Goal: Transaction & Acquisition: Purchase product/service

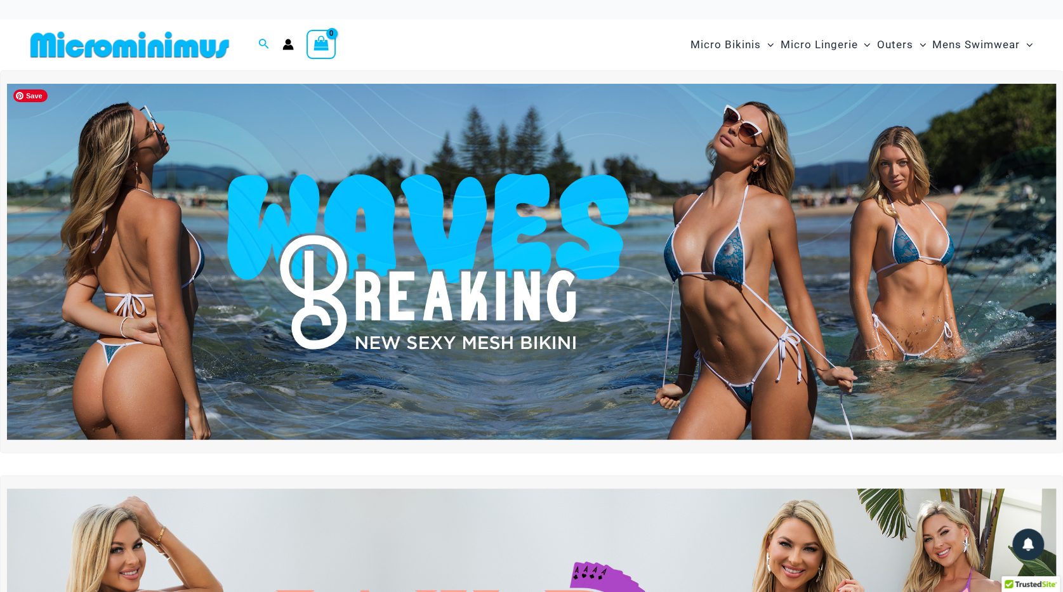
type input "**********"
click at [467, 361] on img at bounding box center [531, 262] width 1049 height 357
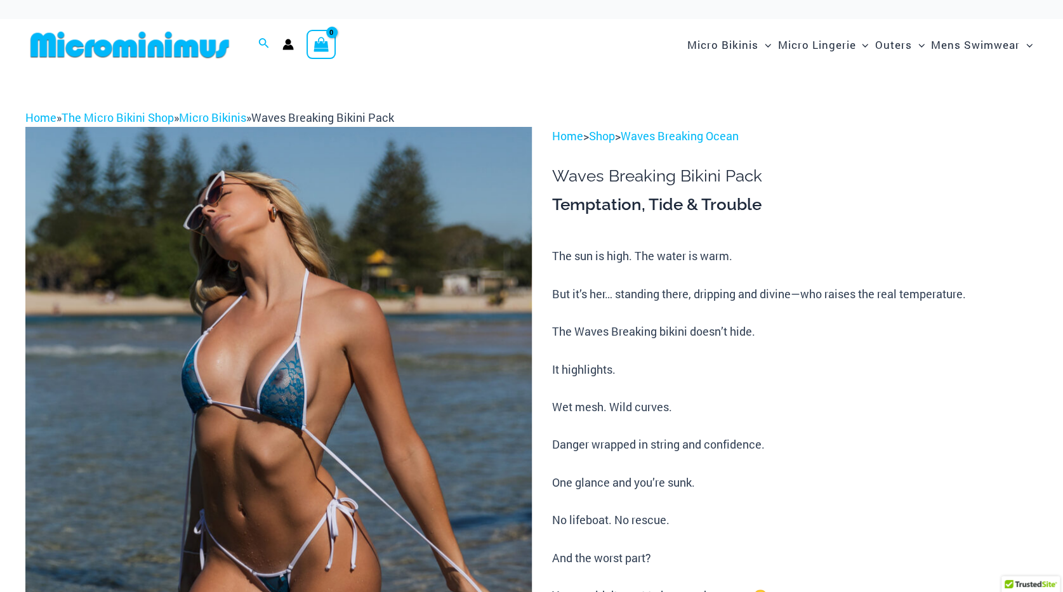
type input "**********"
